Goal: Find specific page/section: Find specific page/section

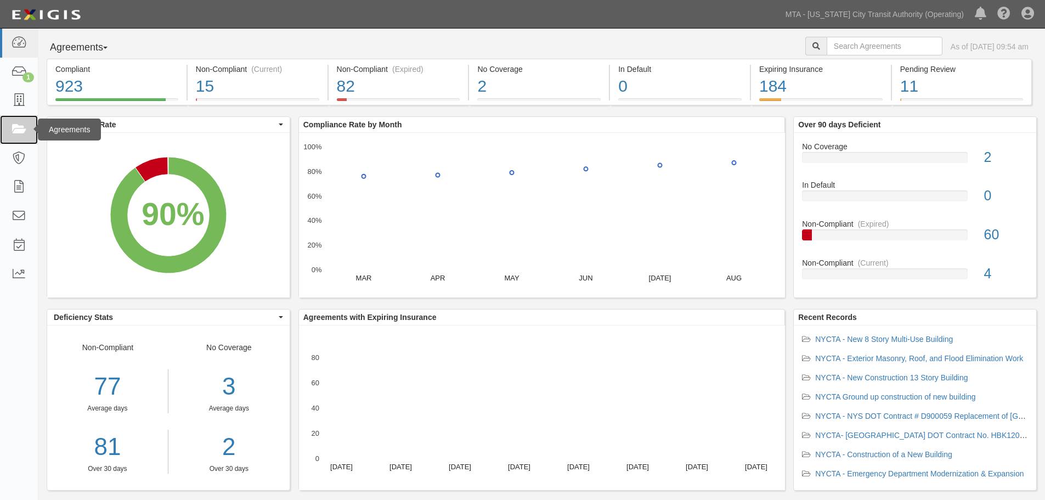
click at [9, 128] on link at bounding box center [19, 129] width 38 height 29
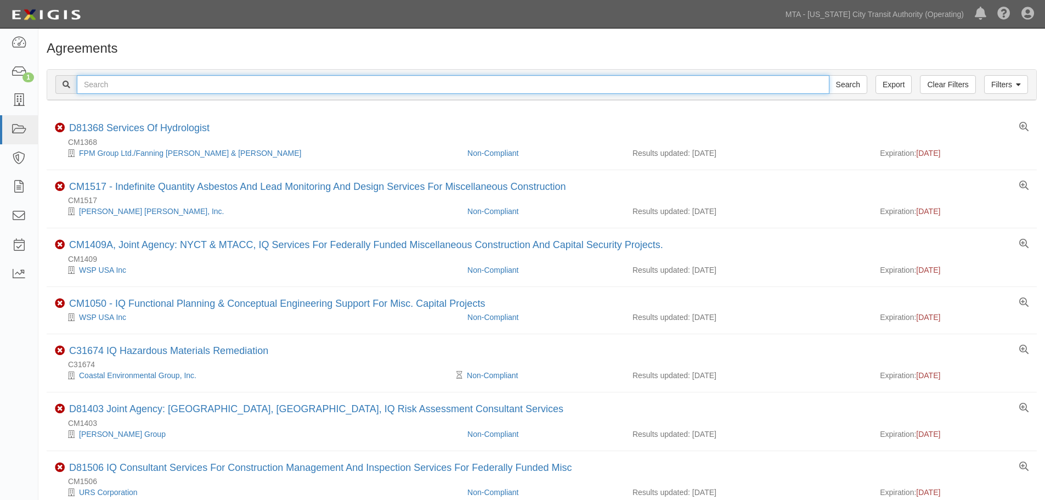
click at [207, 78] on input "text" at bounding box center [453, 84] width 753 height 19
paste input "71878"
type input "71878"
click at [829, 75] on input "Search" at bounding box center [848, 84] width 38 height 19
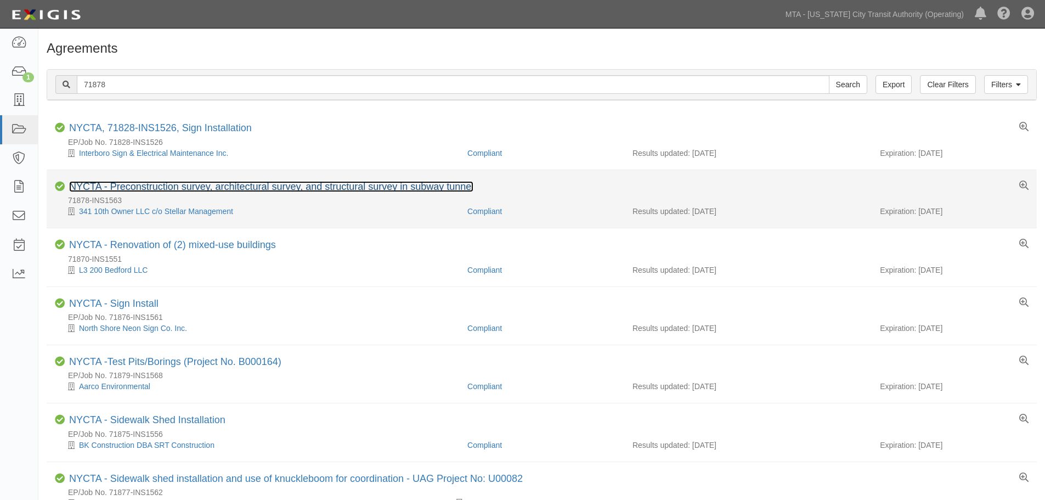
click at [199, 183] on link "NYCTA - Preconstruction survey, architectural survey, and structural survey in …" at bounding box center [271, 186] width 404 height 11
